Goal: Information Seeking & Learning: Learn about a topic

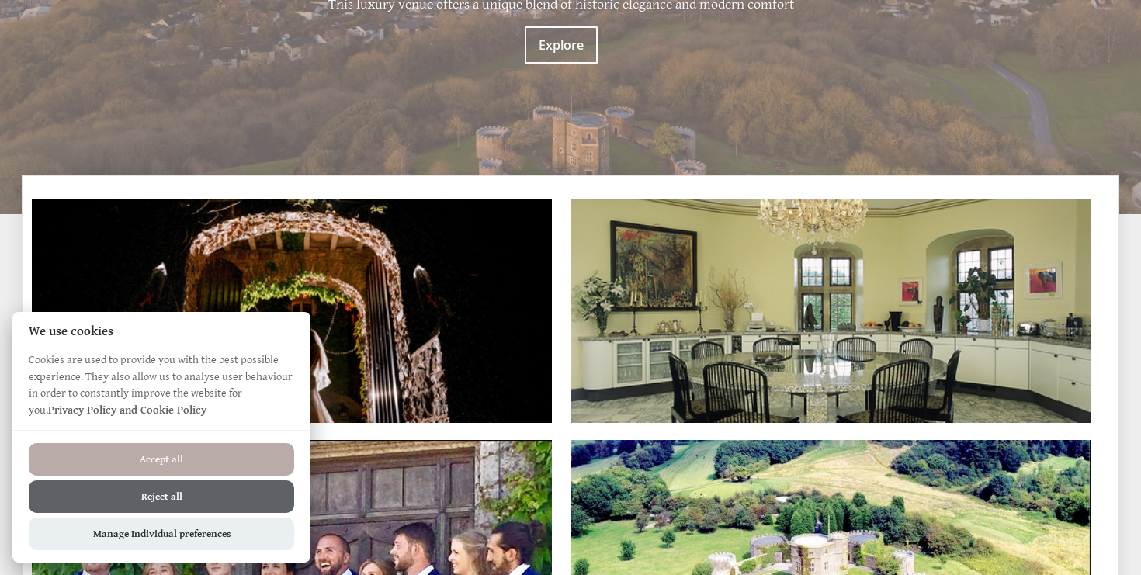
scroll to position [289, 0]
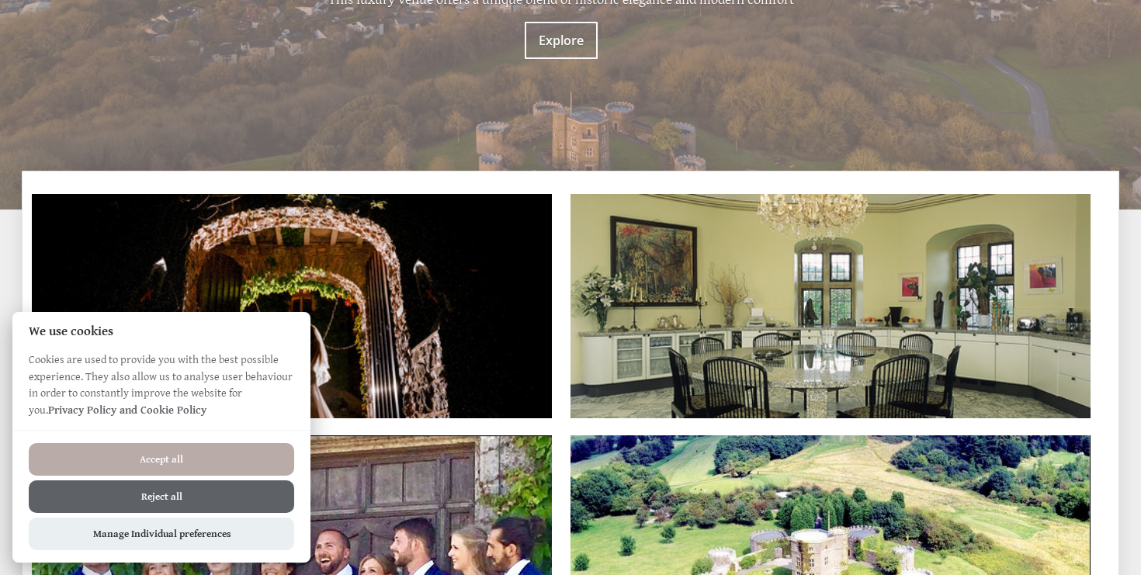
click at [206, 471] on button "Accept all" at bounding box center [161, 459] width 265 height 33
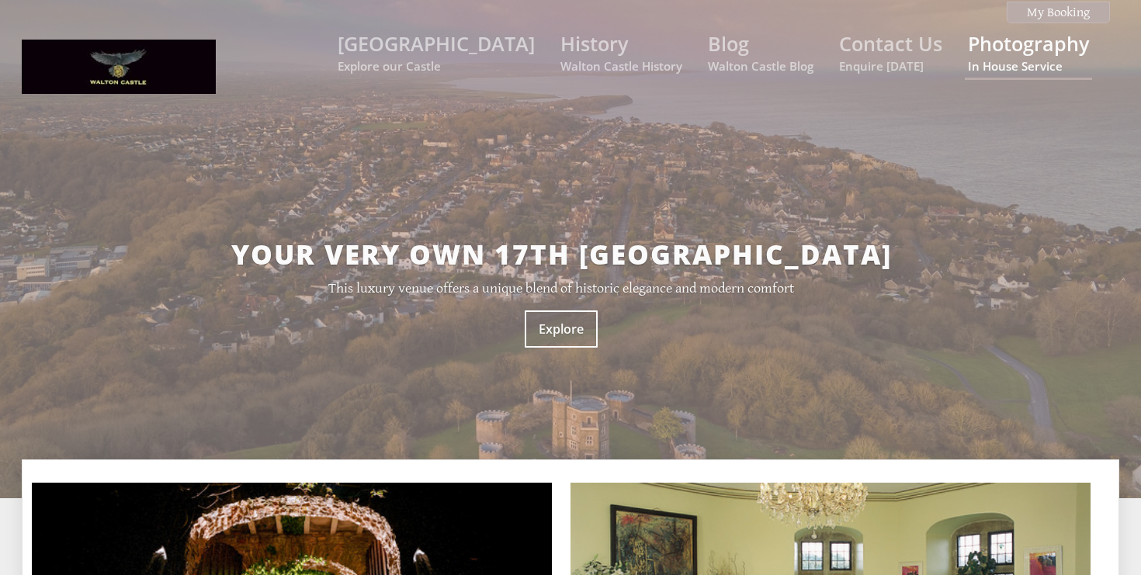
click at [1006, 47] on link "Photography In House Service" at bounding box center [1028, 51] width 121 height 43
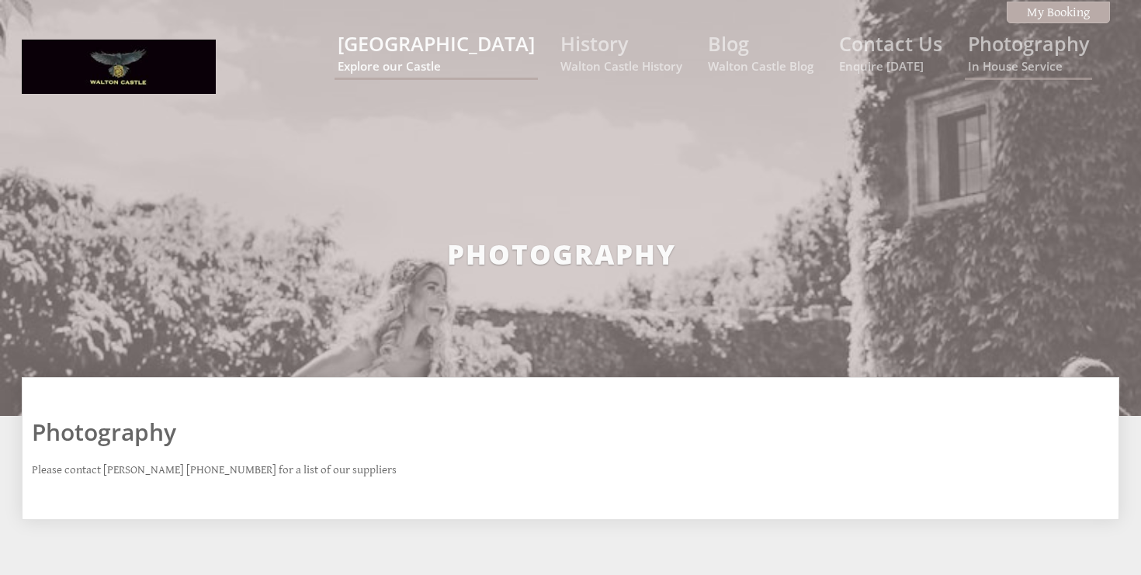
click at [496, 49] on link "Walton Castle Explore our Castle" at bounding box center [436, 51] width 197 height 43
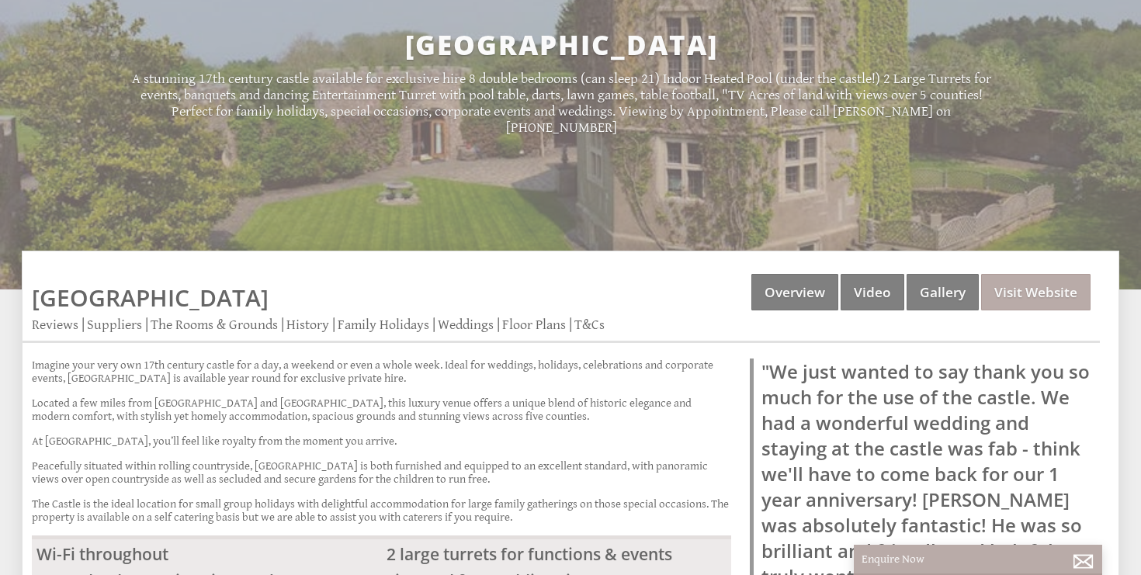
scroll to position [216, 0]
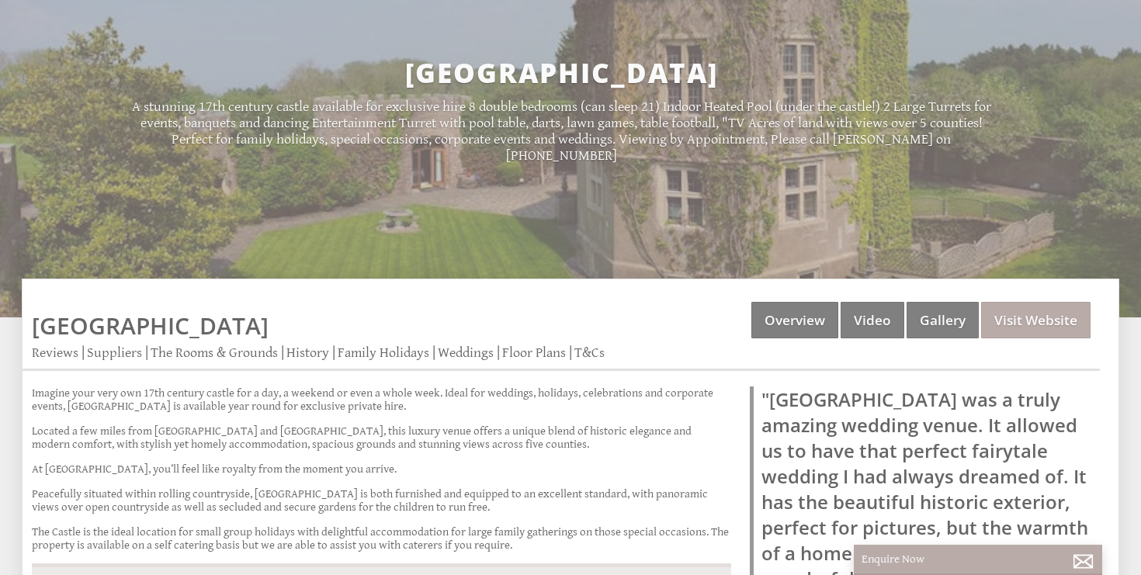
scroll to position [179, 0]
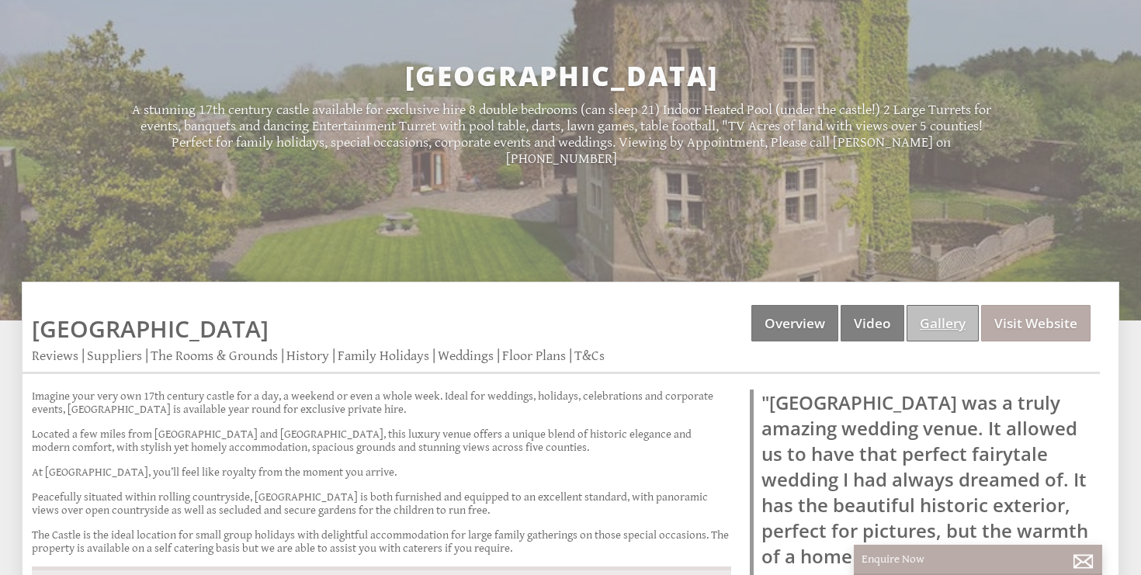
click at [943, 336] on link "Gallery" at bounding box center [943, 323] width 72 height 36
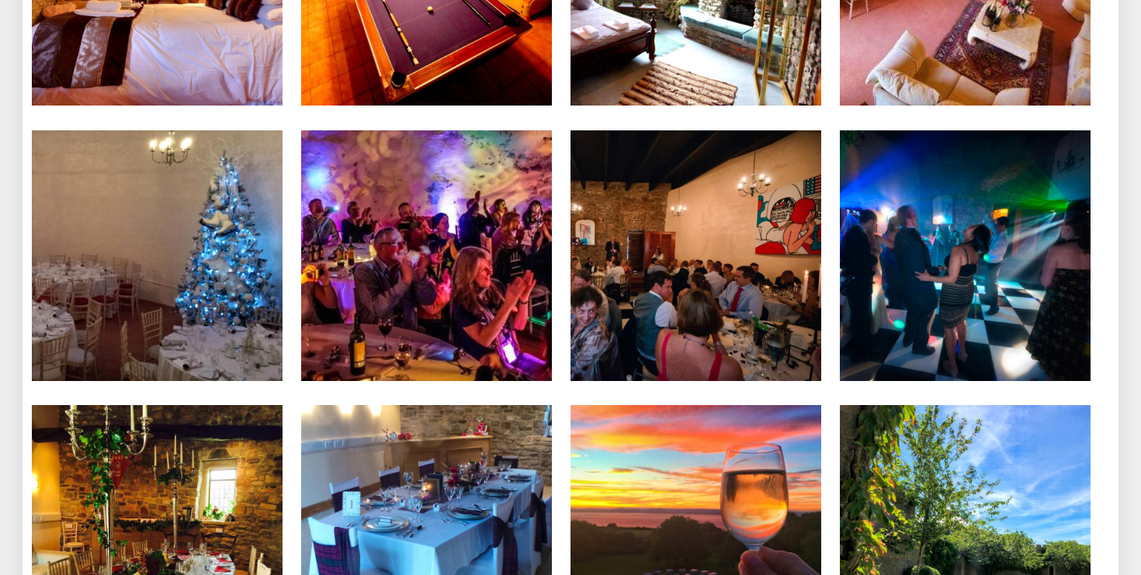
scroll to position [3193, 0]
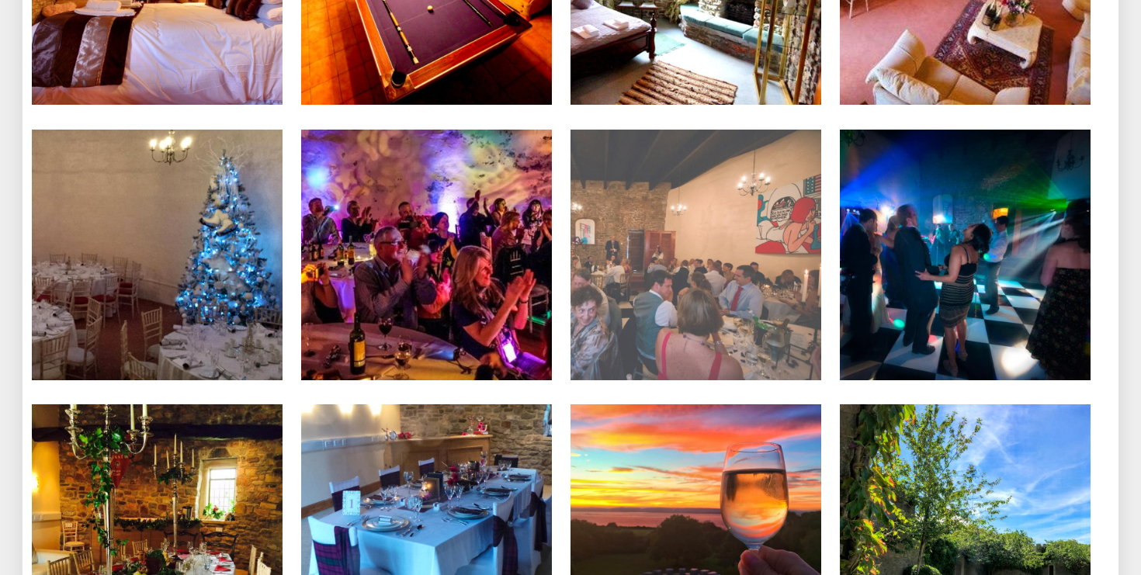
click at [758, 300] on img at bounding box center [696, 255] width 251 height 251
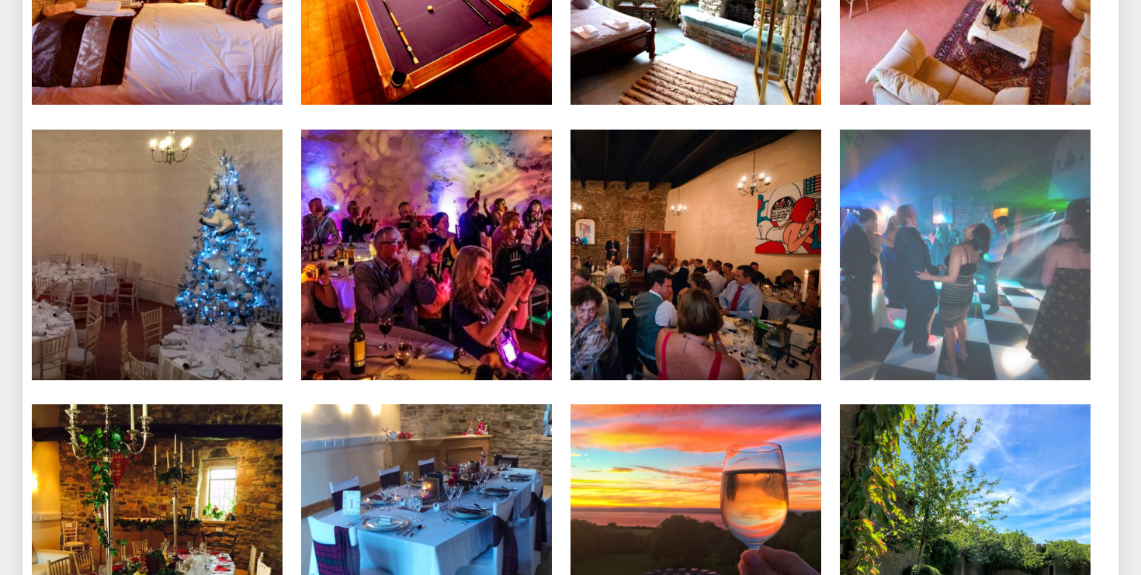
click at [1030, 279] on img at bounding box center [965, 255] width 251 height 251
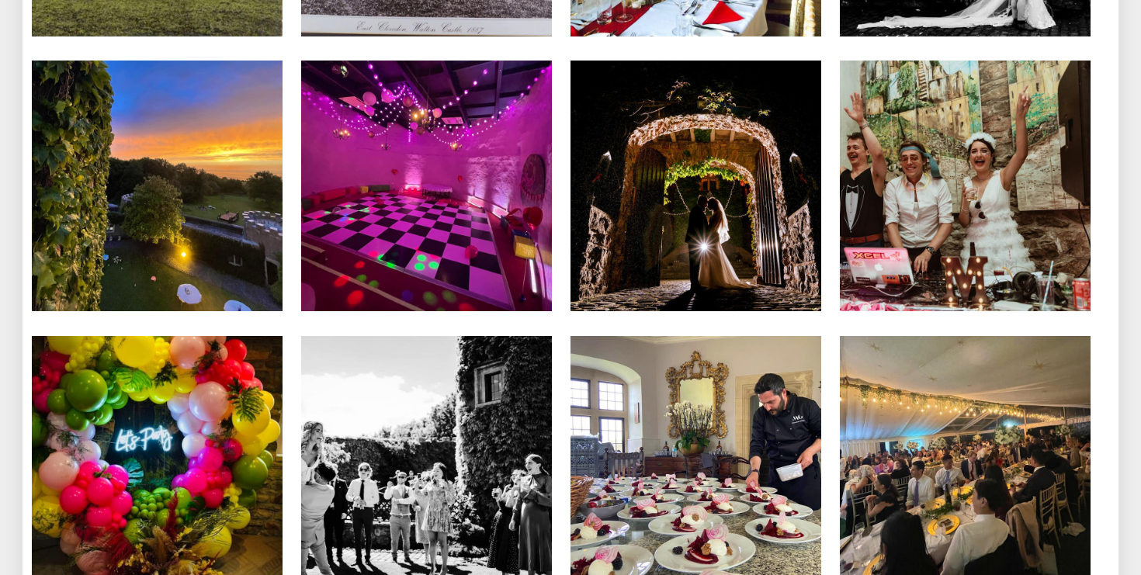
scroll to position [4645, 0]
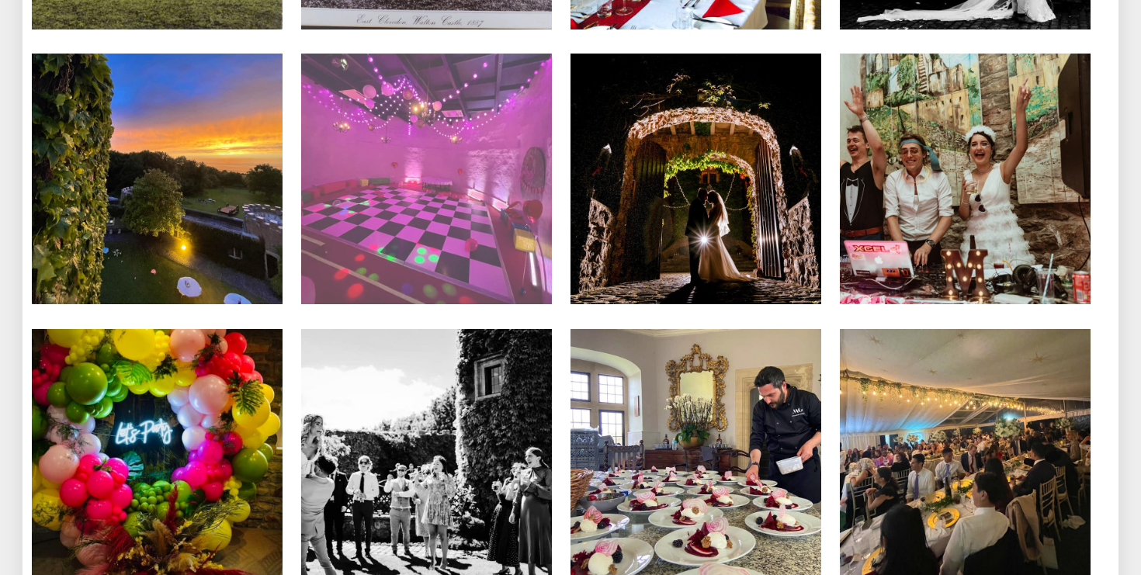
click at [439, 173] on img at bounding box center [426, 179] width 251 height 251
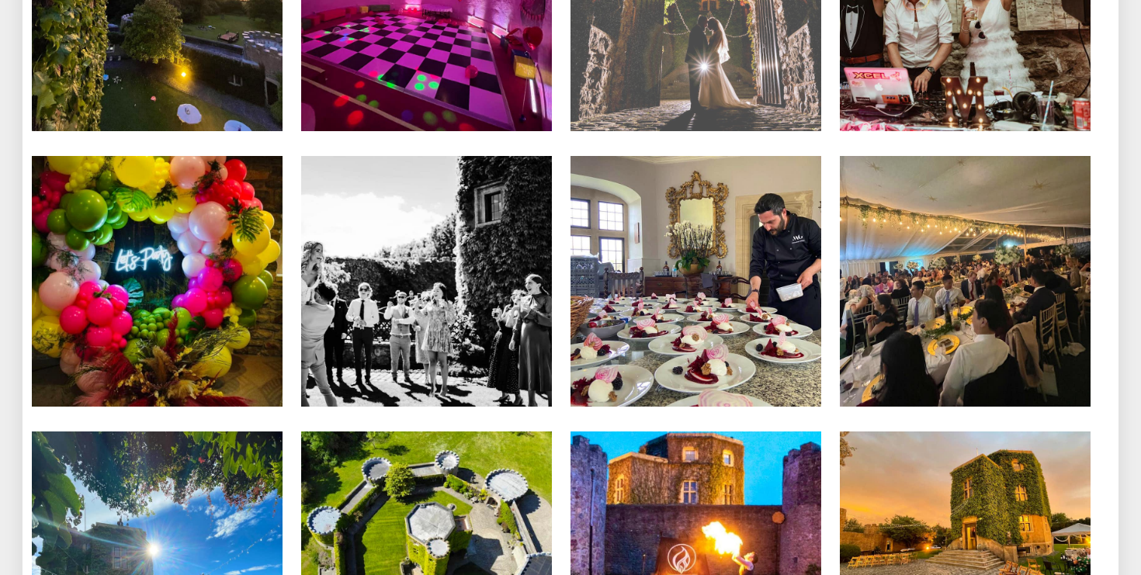
scroll to position [4809, 0]
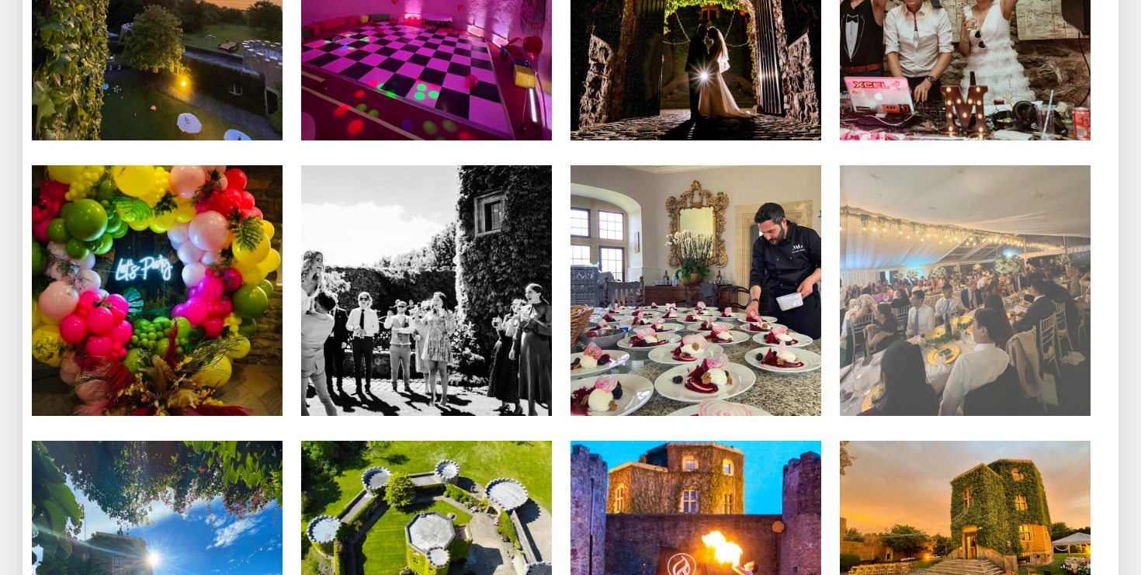
click at [941, 262] on img at bounding box center [965, 290] width 251 height 251
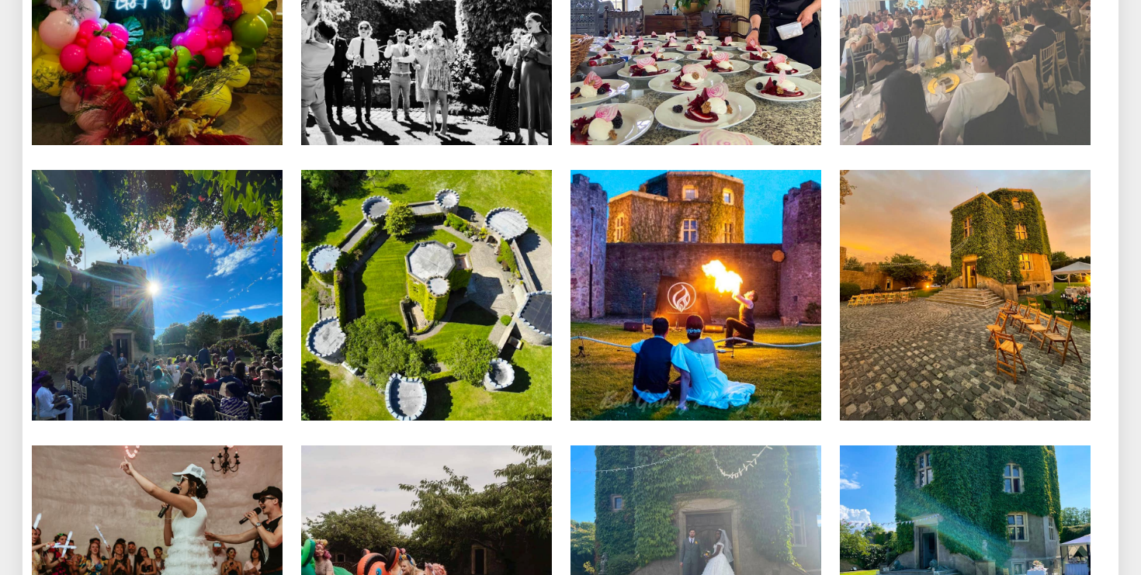
scroll to position [5080, 0]
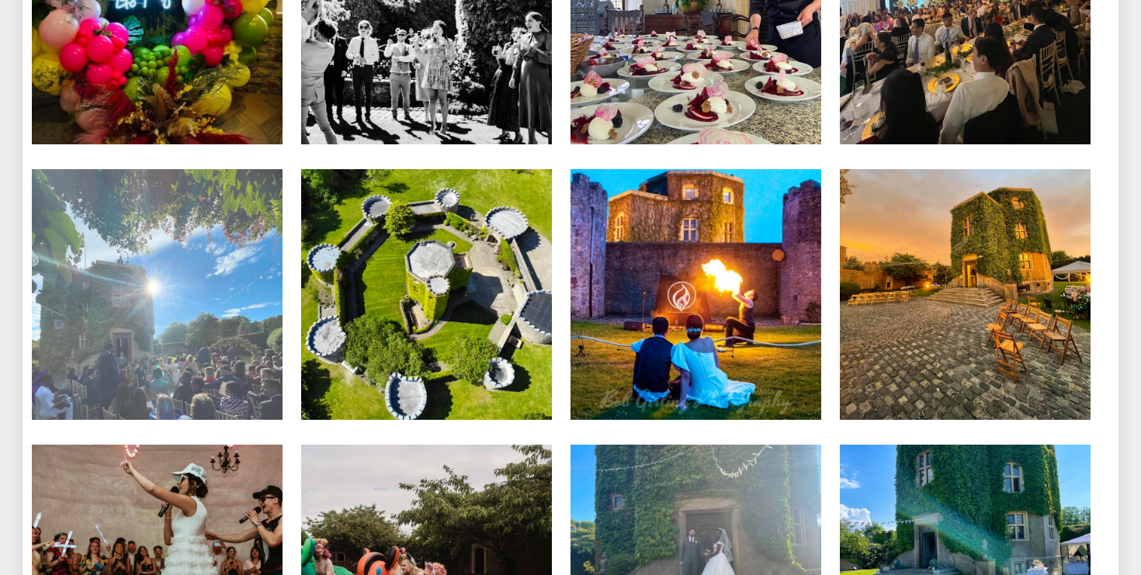
click at [179, 294] on img at bounding box center [157, 294] width 251 height 251
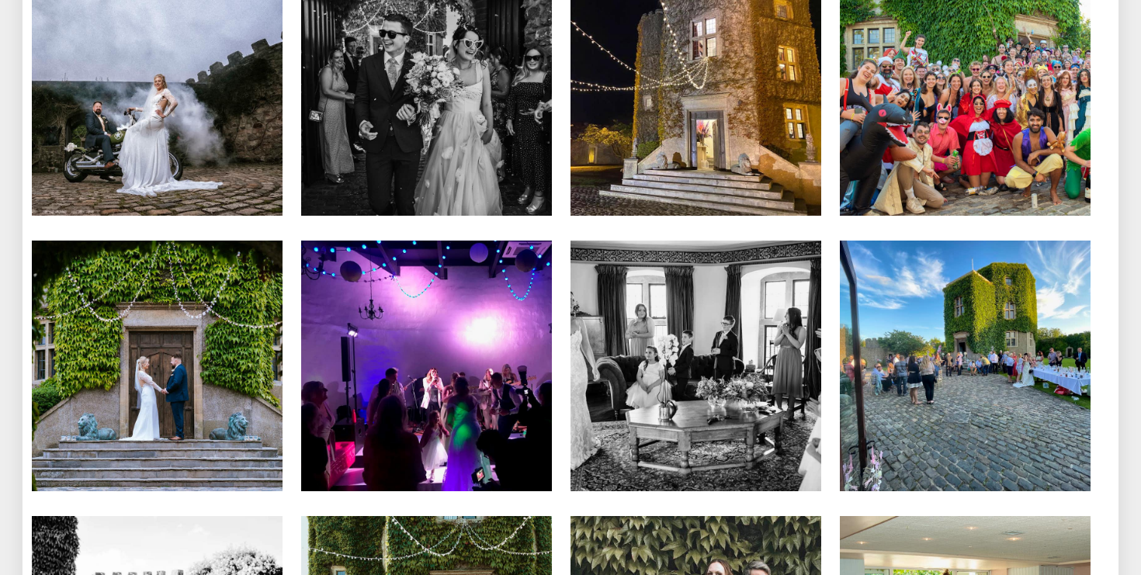
scroll to position [5846, 0]
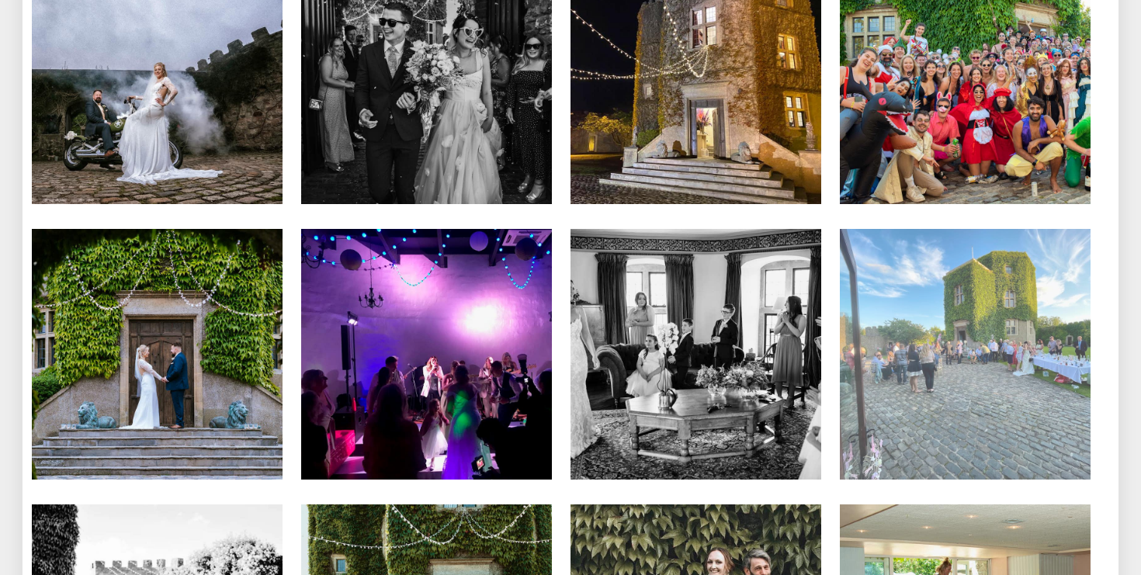
click at [1009, 358] on img at bounding box center [965, 354] width 251 height 251
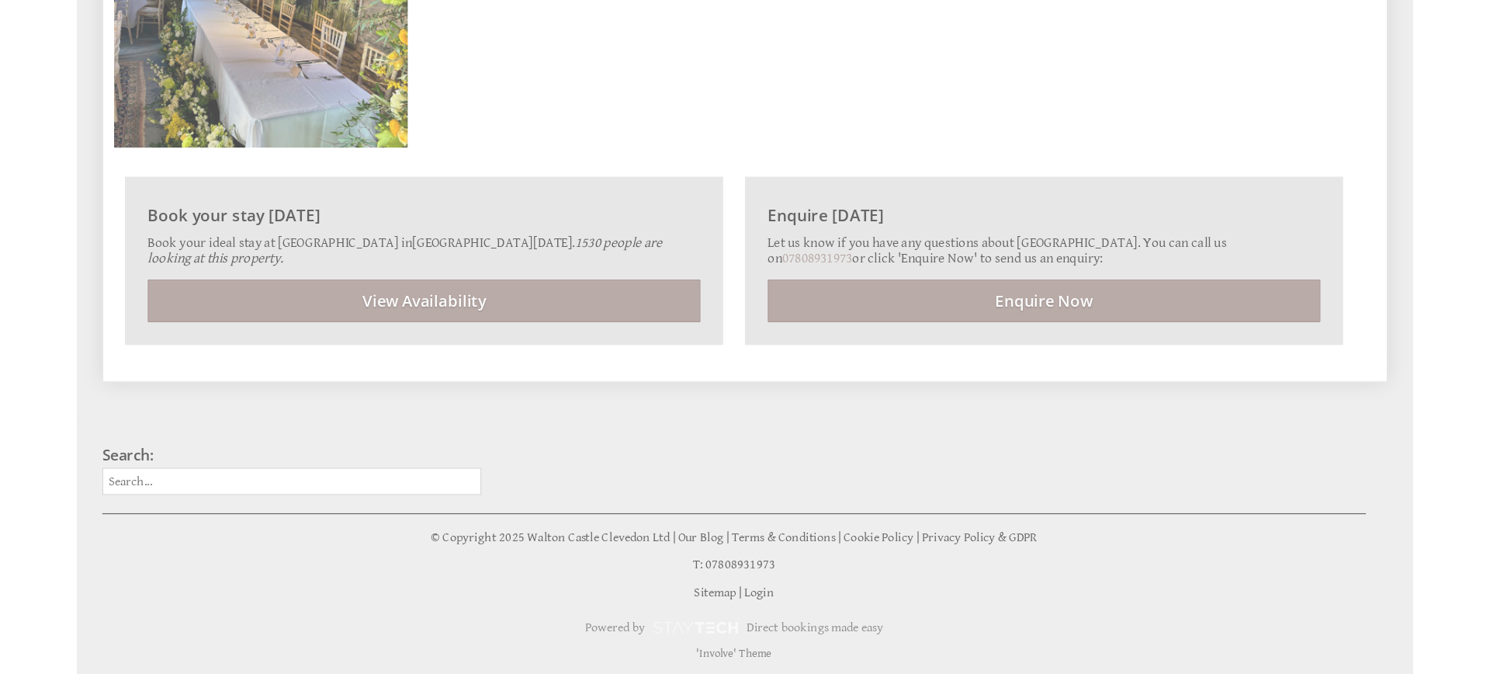
scroll to position [8680, 0]
